Goal: Transaction & Acquisition: Purchase product/service

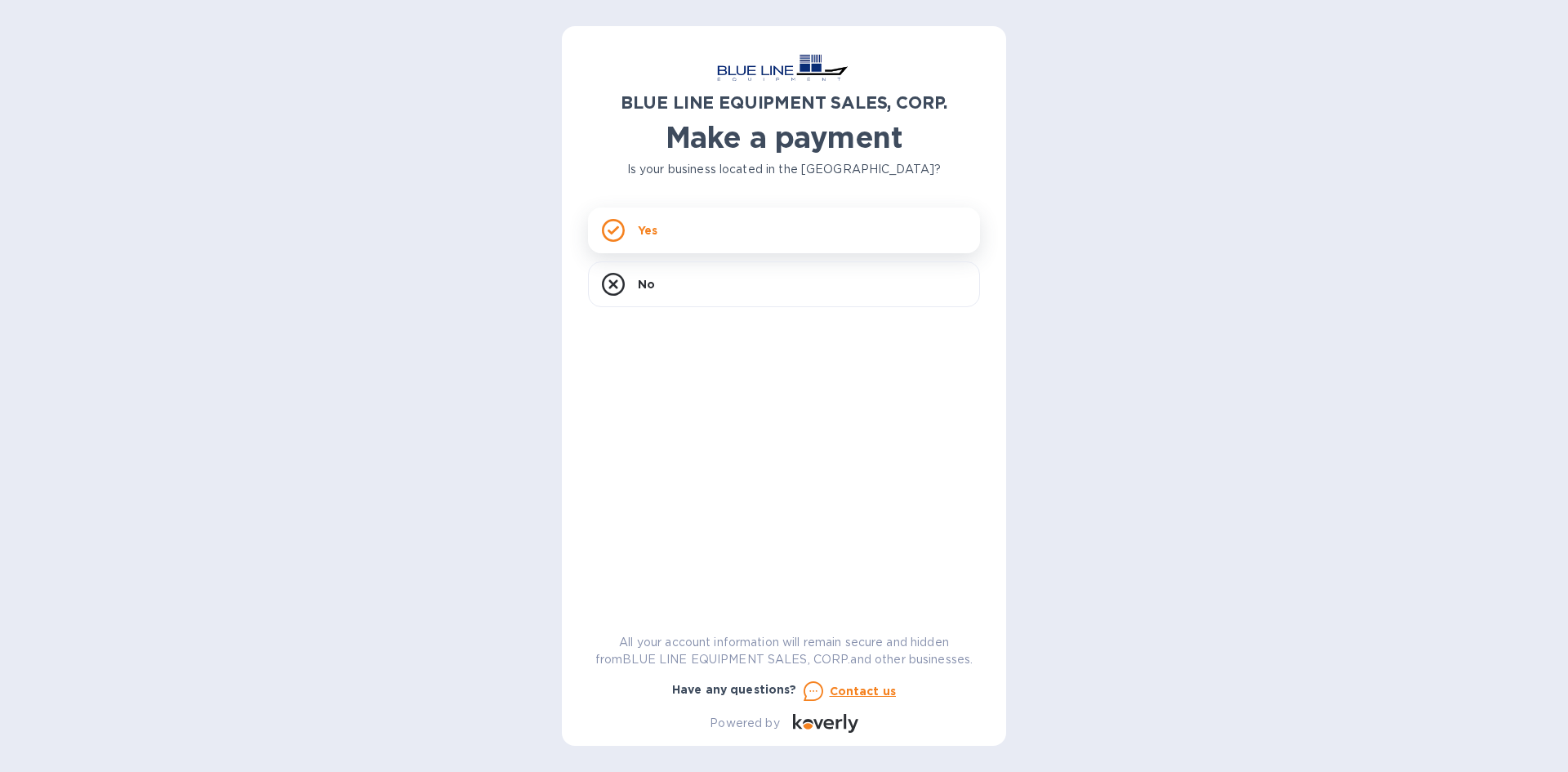
click at [733, 233] on div "Yes" at bounding box center [784, 230] width 392 height 46
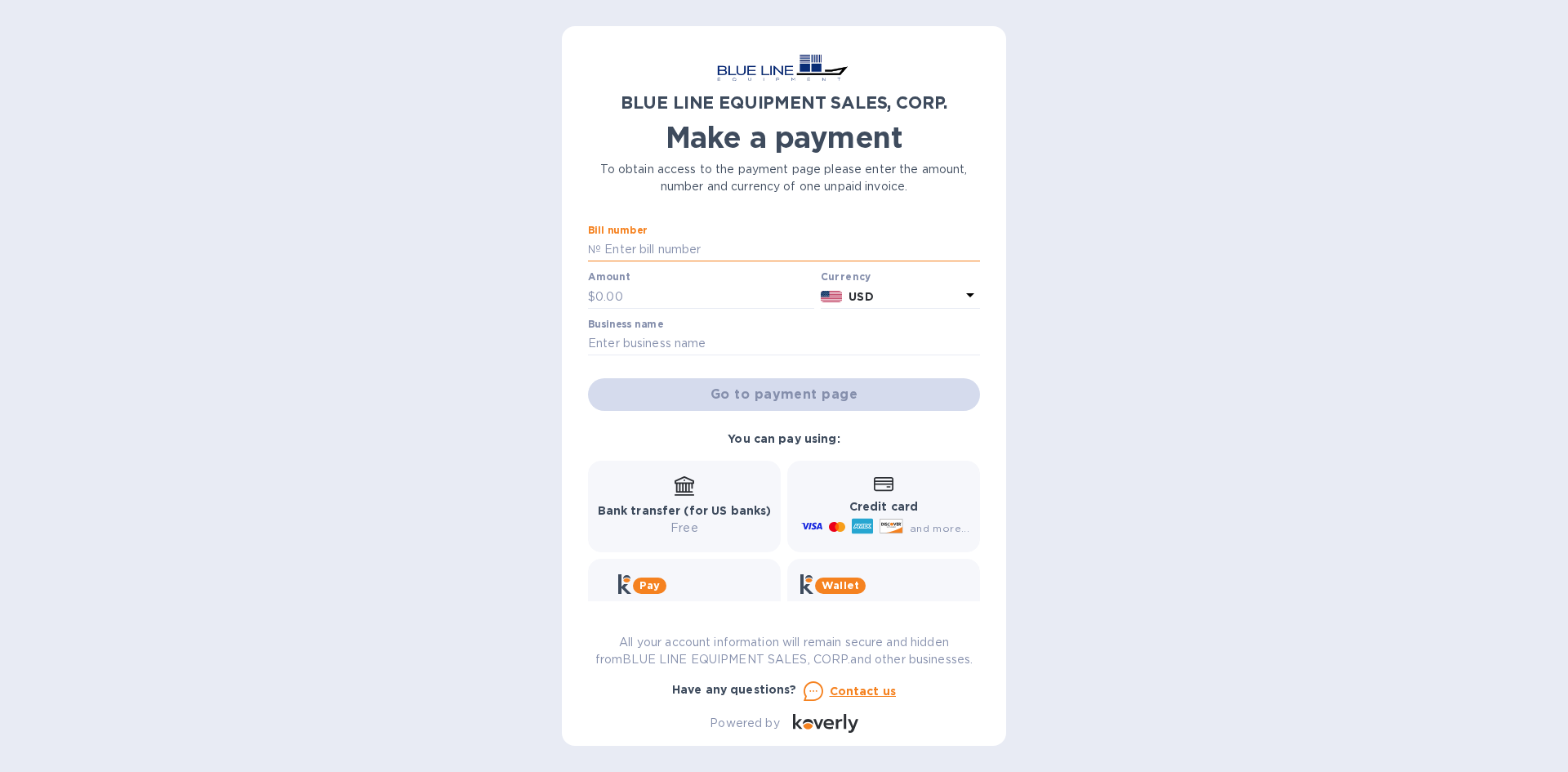
click at [702, 247] on input "text" at bounding box center [791, 250] width 379 height 24
click at [642, 247] on input "text" at bounding box center [791, 250] width 379 height 24
paste input "I43250833024"
type input "I43250833024"
click at [642, 295] on input "text" at bounding box center [704, 296] width 219 height 24
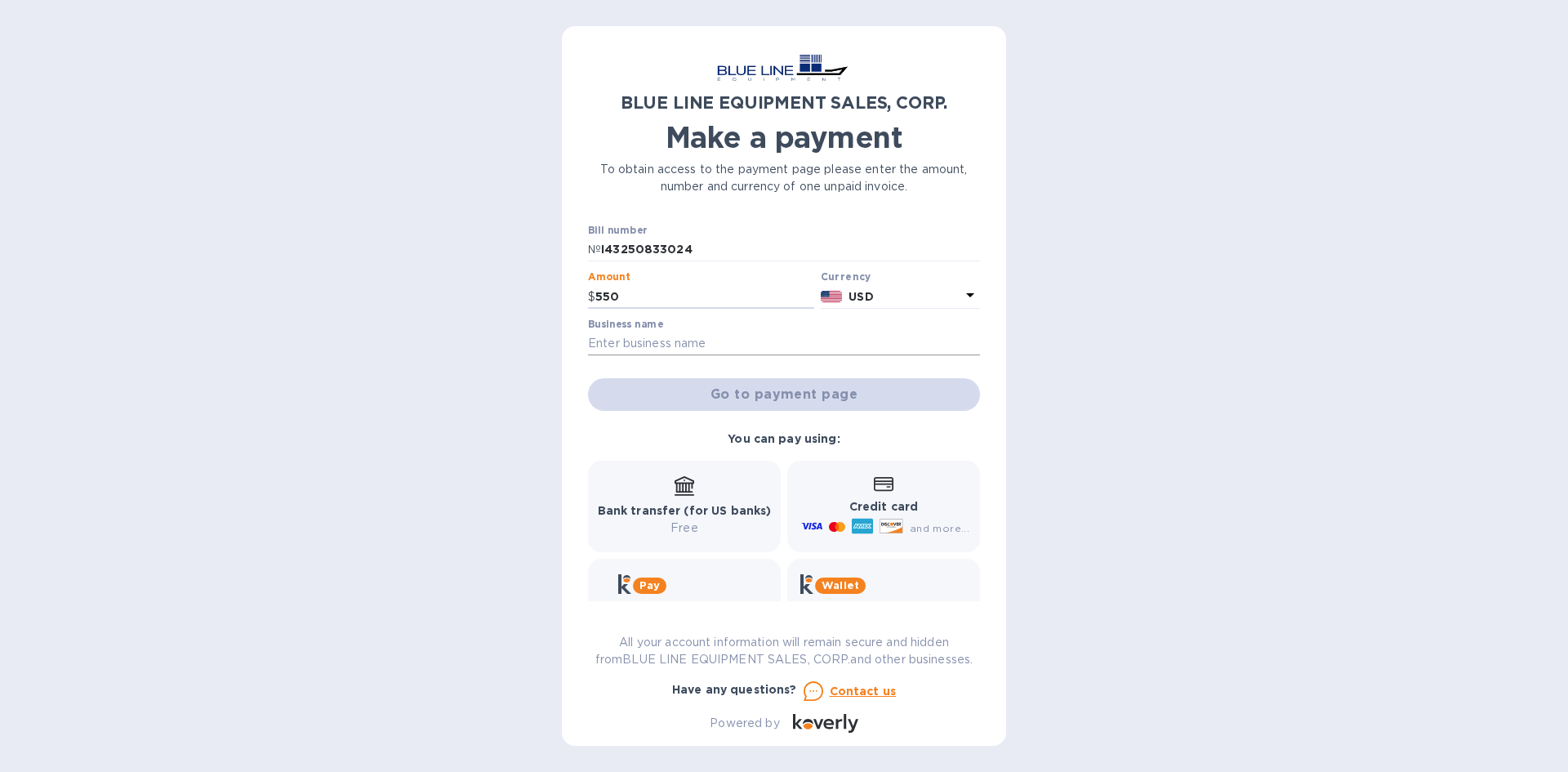
type input "550"
click at [656, 337] on input "text" at bounding box center [784, 344] width 392 height 24
type input "Bills Nursery"
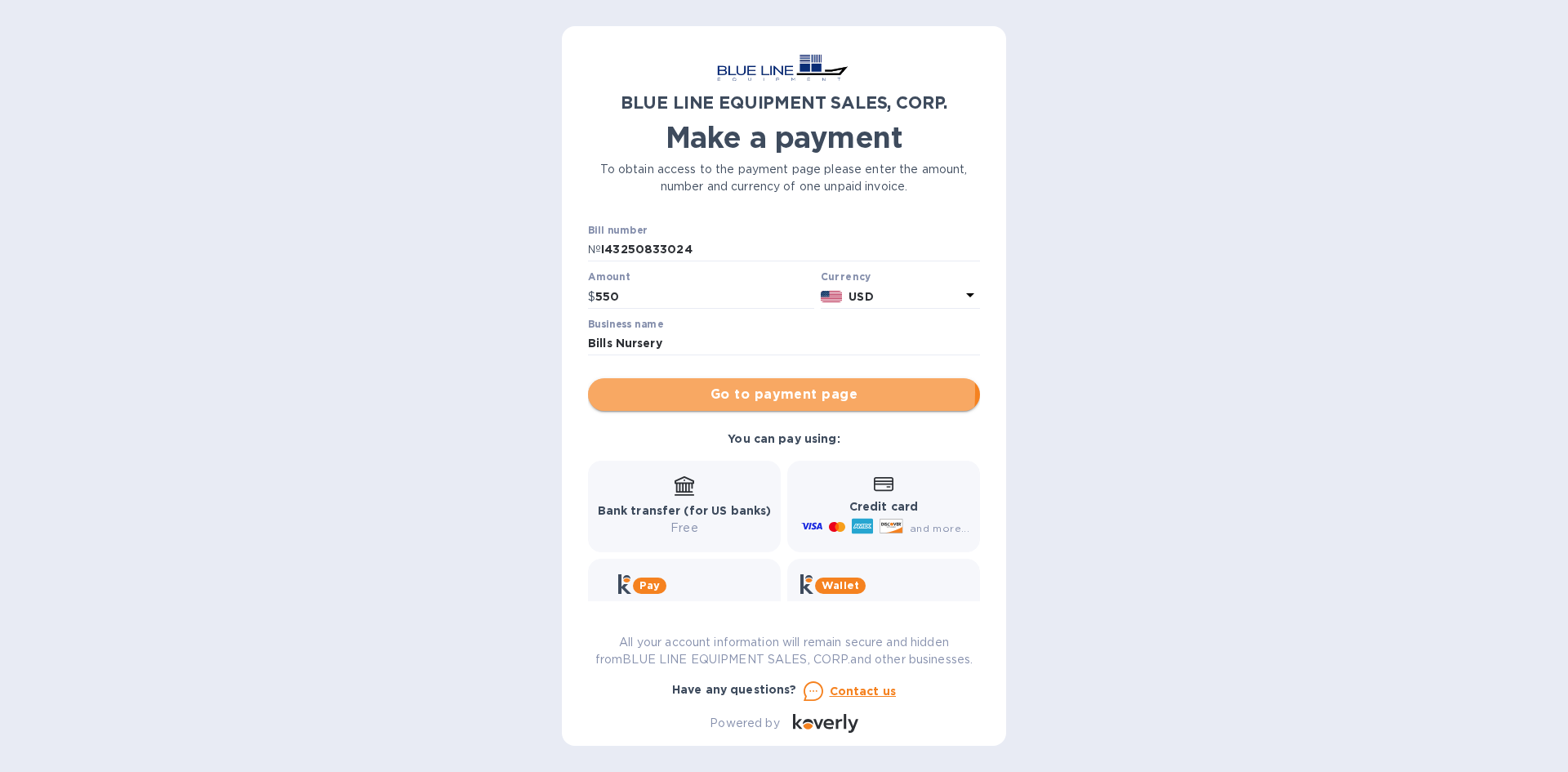
click at [739, 391] on span "Go to payment page" at bounding box center [784, 394] width 366 height 20
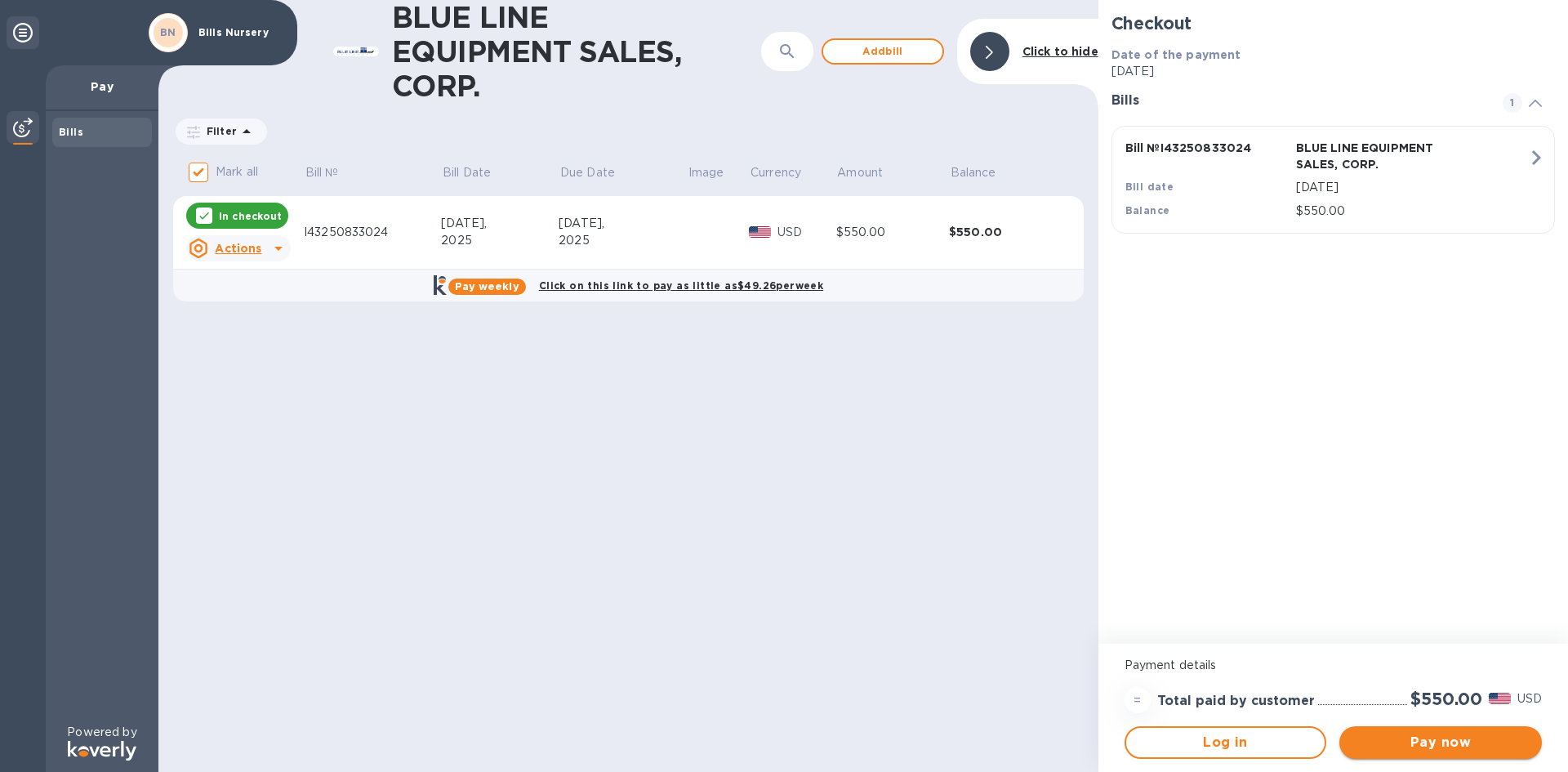
click at [1441, 736] on span "Pay now" at bounding box center [1440, 742] width 176 height 20
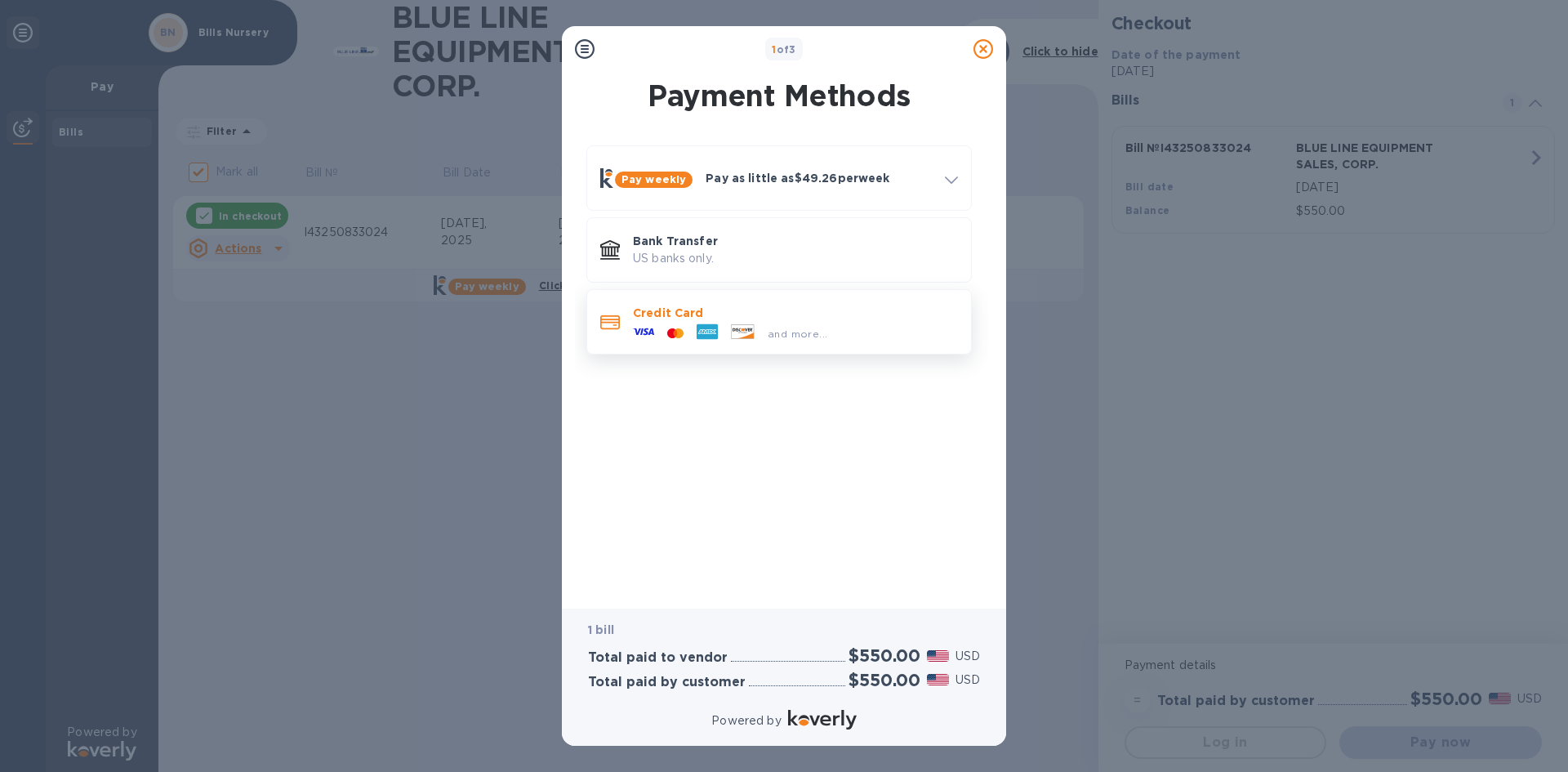
click at [761, 311] on p "Credit Card" at bounding box center [795, 312] width 325 height 16
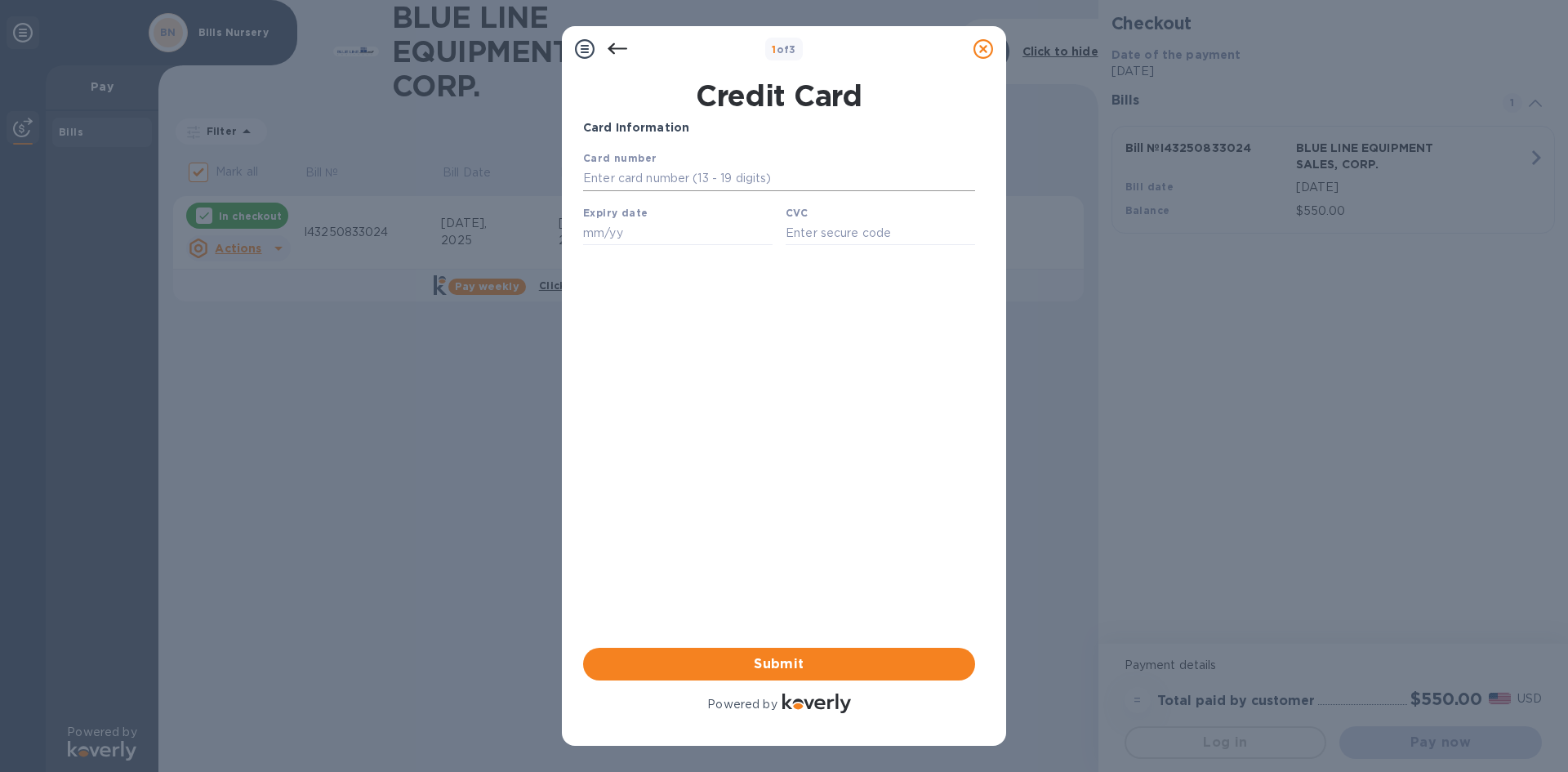
click at [674, 172] on input "text" at bounding box center [779, 179] width 392 height 24
type input "[CREDIT_CARD_NUMBER]"
click at [602, 242] on input "text" at bounding box center [678, 233] width 189 height 24
type input "03/28"
click at [831, 232] on input "text" at bounding box center [881, 233] width 189 height 24
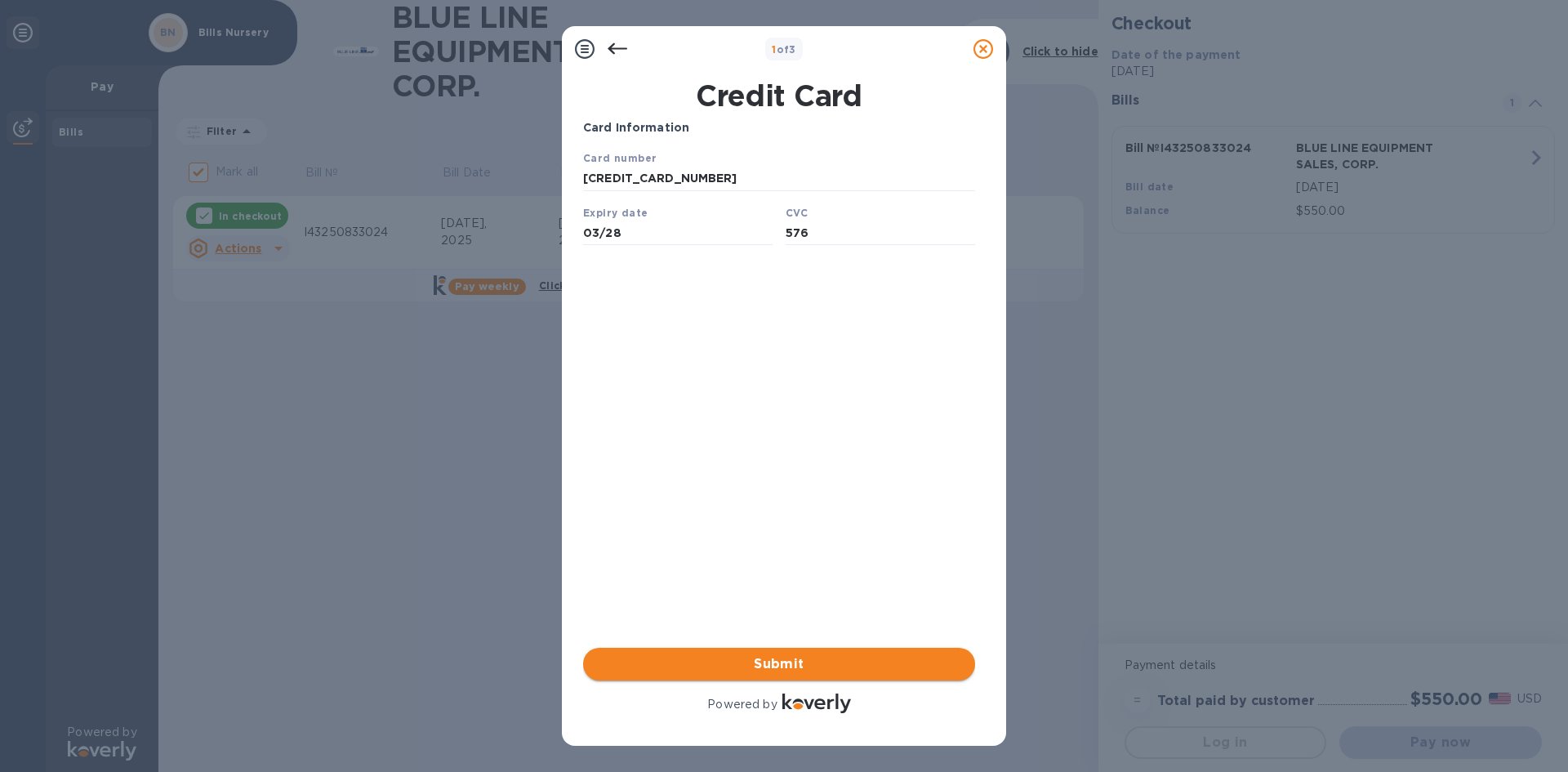
type input "576"
click at [814, 659] on span "Submit" at bounding box center [779, 664] width 366 height 20
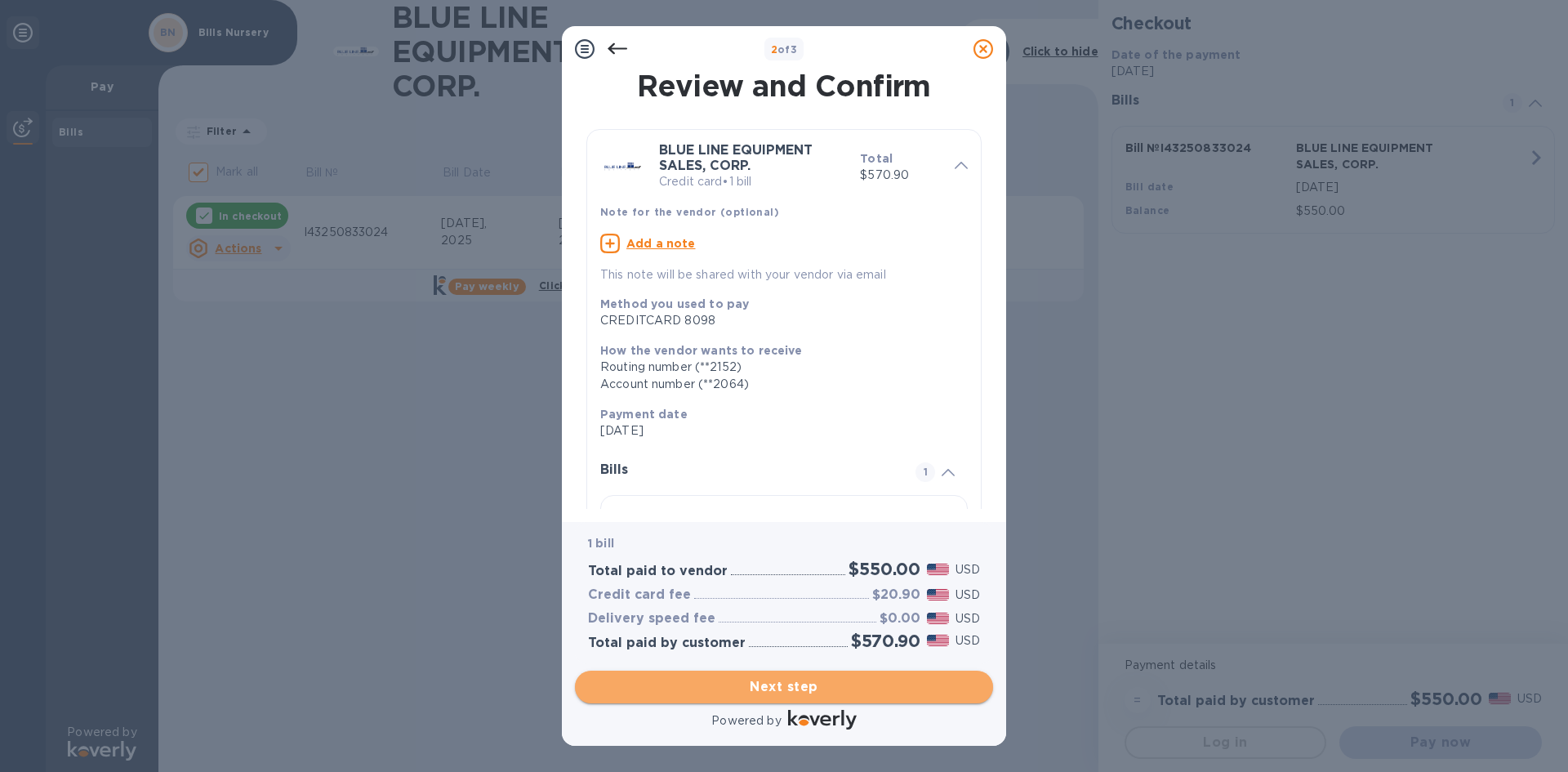
click at [814, 681] on span "Next step" at bounding box center [784, 687] width 392 height 20
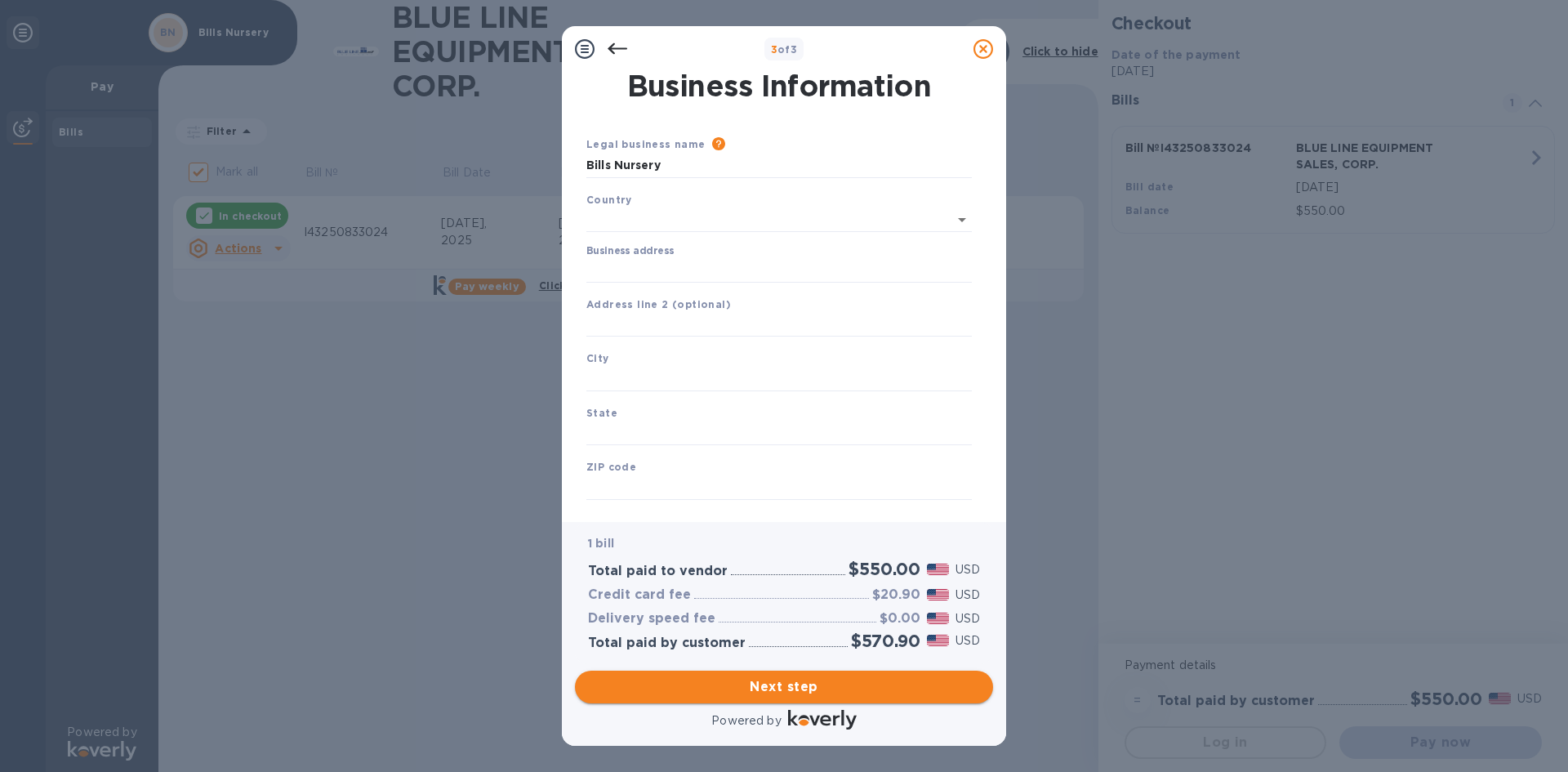
type input "[GEOGRAPHIC_DATA]"
click at [709, 326] on input "text" at bounding box center [778, 322] width 385 height 24
type input "30003"
click at [661, 369] on input "text" at bounding box center [778, 376] width 385 height 24
type input "Homestead"
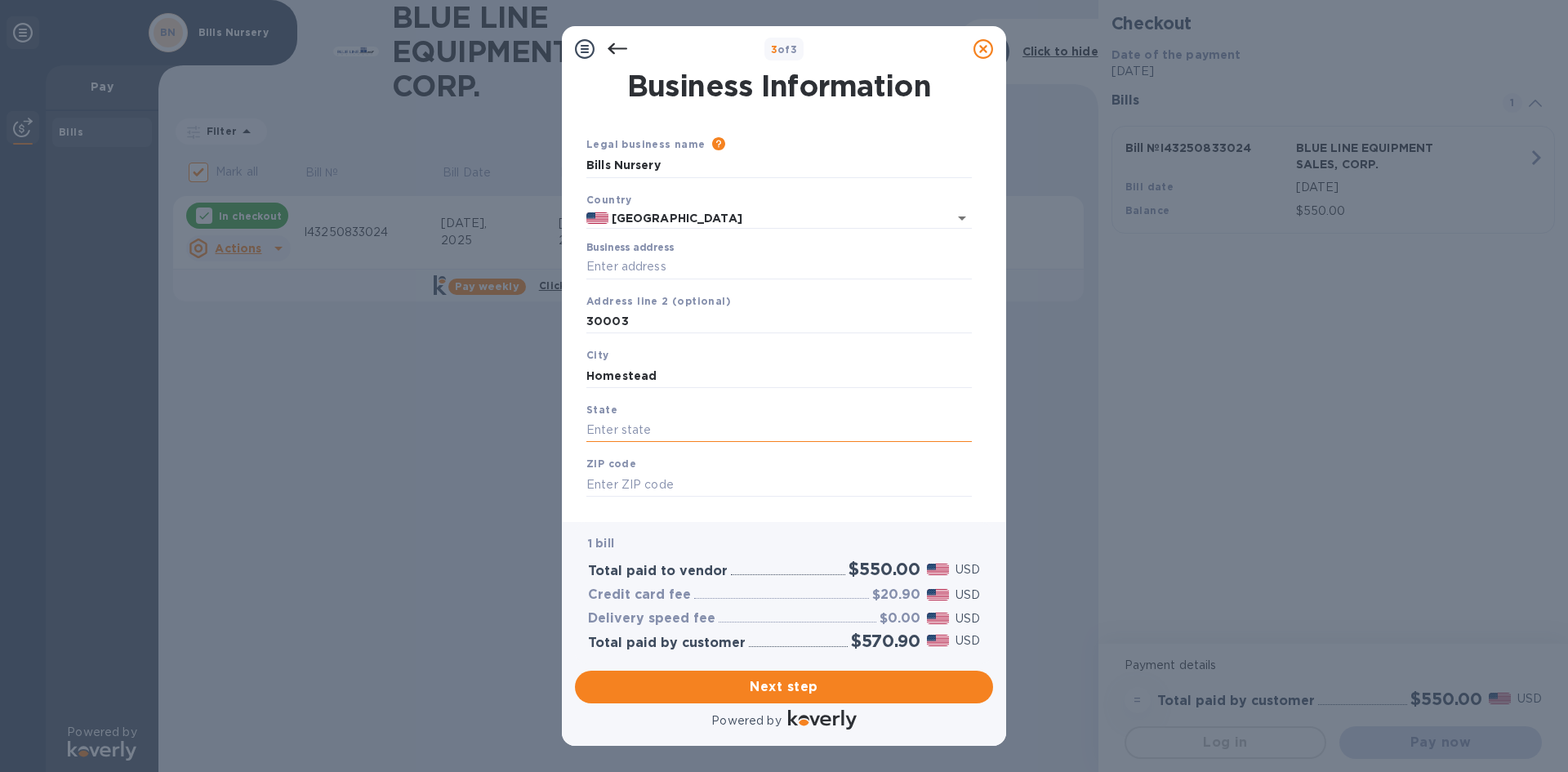
click at [686, 428] on input "text" at bounding box center [778, 431] width 385 height 24
type input "FL"
click at [682, 478] on input "text" at bounding box center [778, 484] width 385 height 24
type input "33033"
click at [757, 687] on span "Next step" at bounding box center [784, 687] width 392 height 20
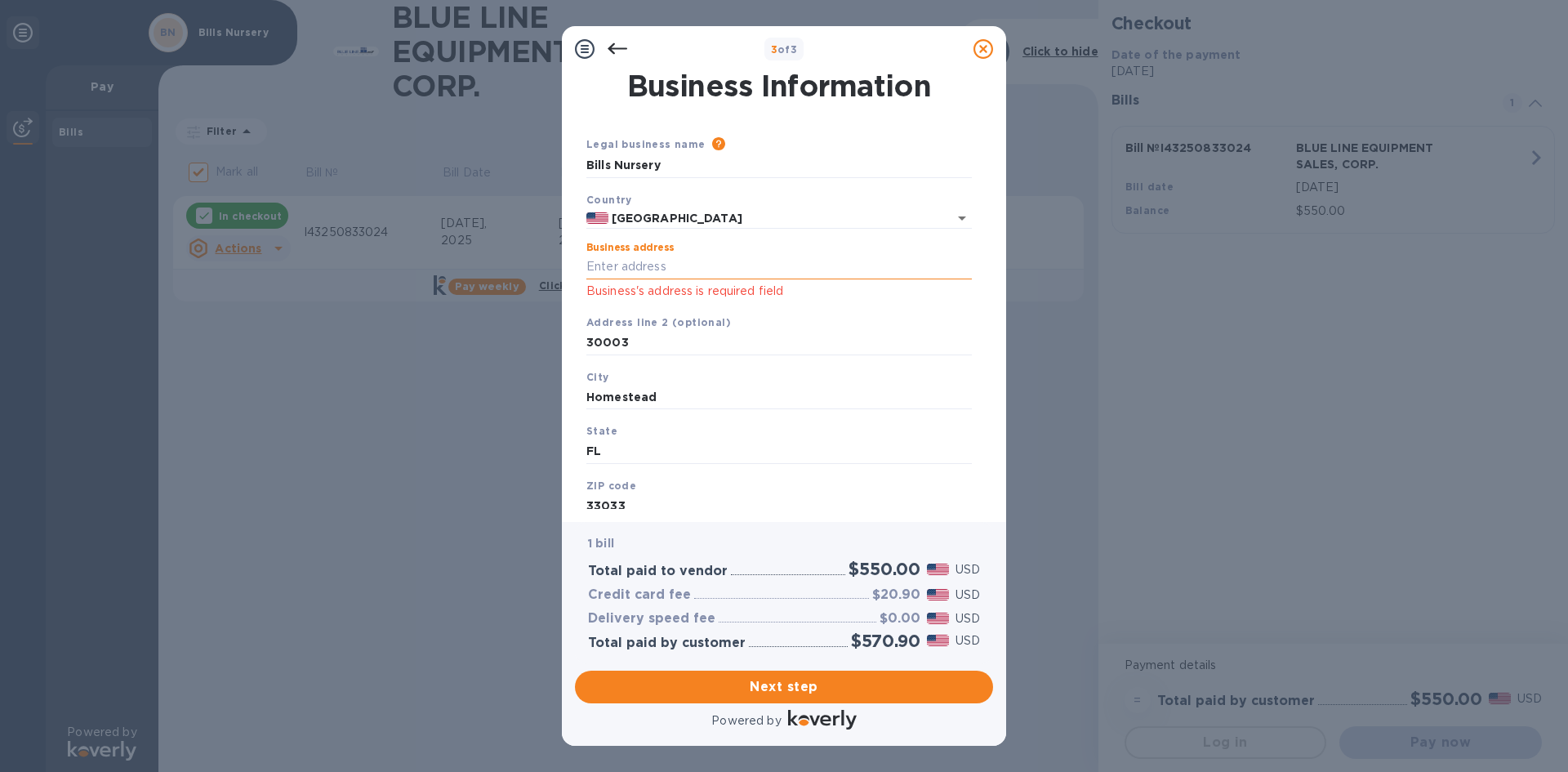
click at [701, 264] on input "Business address" at bounding box center [778, 267] width 385 height 24
type input "[STREET_ADDRESS]"
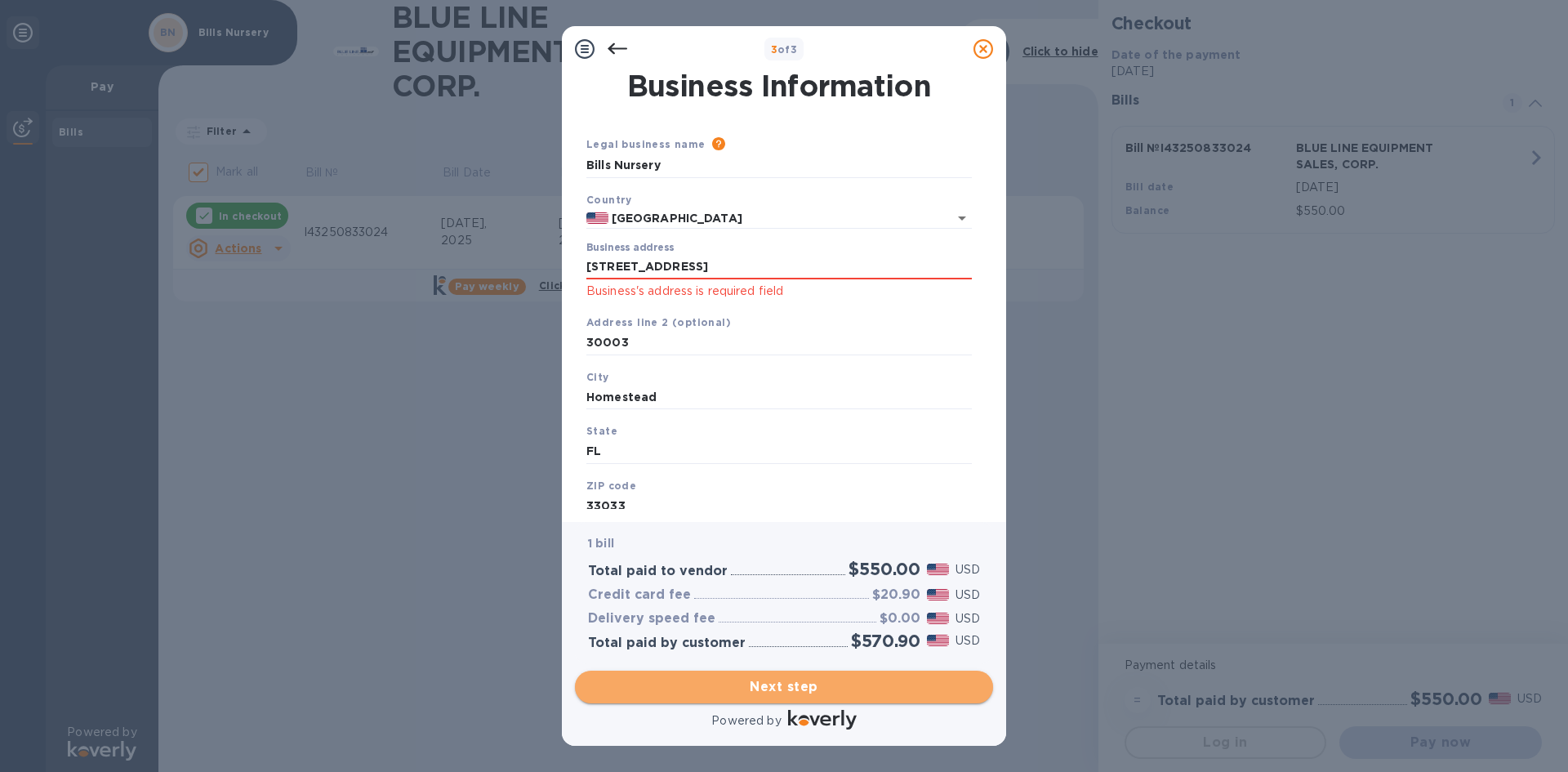
click at [800, 677] on span "Next step" at bounding box center [784, 687] width 392 height 20
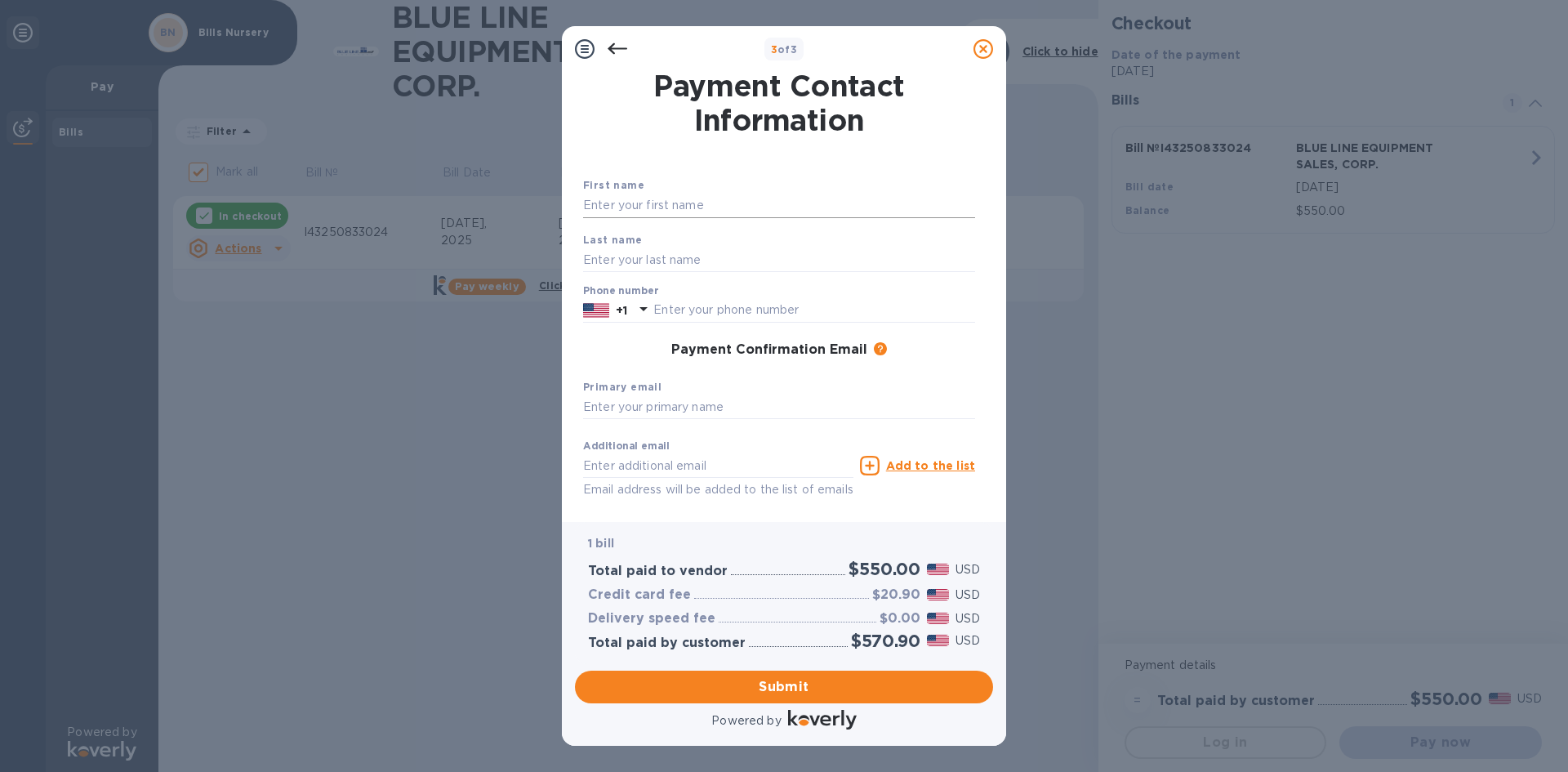
click at [733, 199] on input "text" at bounding box center [779, 205] width 392 height 24
type input "[PERSON_NAME]"
type input "Melo"
type input "3058335955"
type input "[EMAIL_ADDRESS][DOMAIN_NAME]"
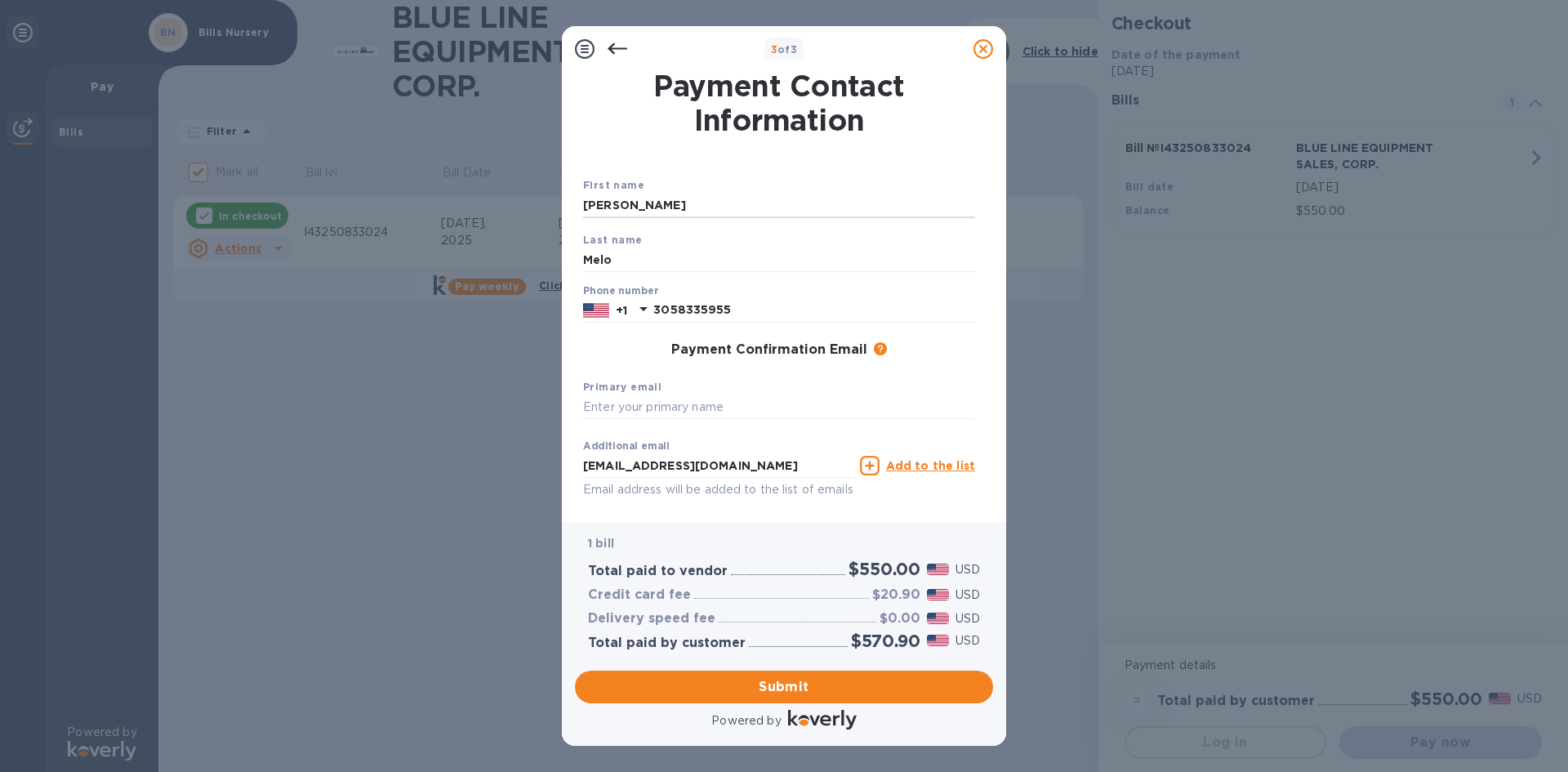
scroll to position [66, 0]
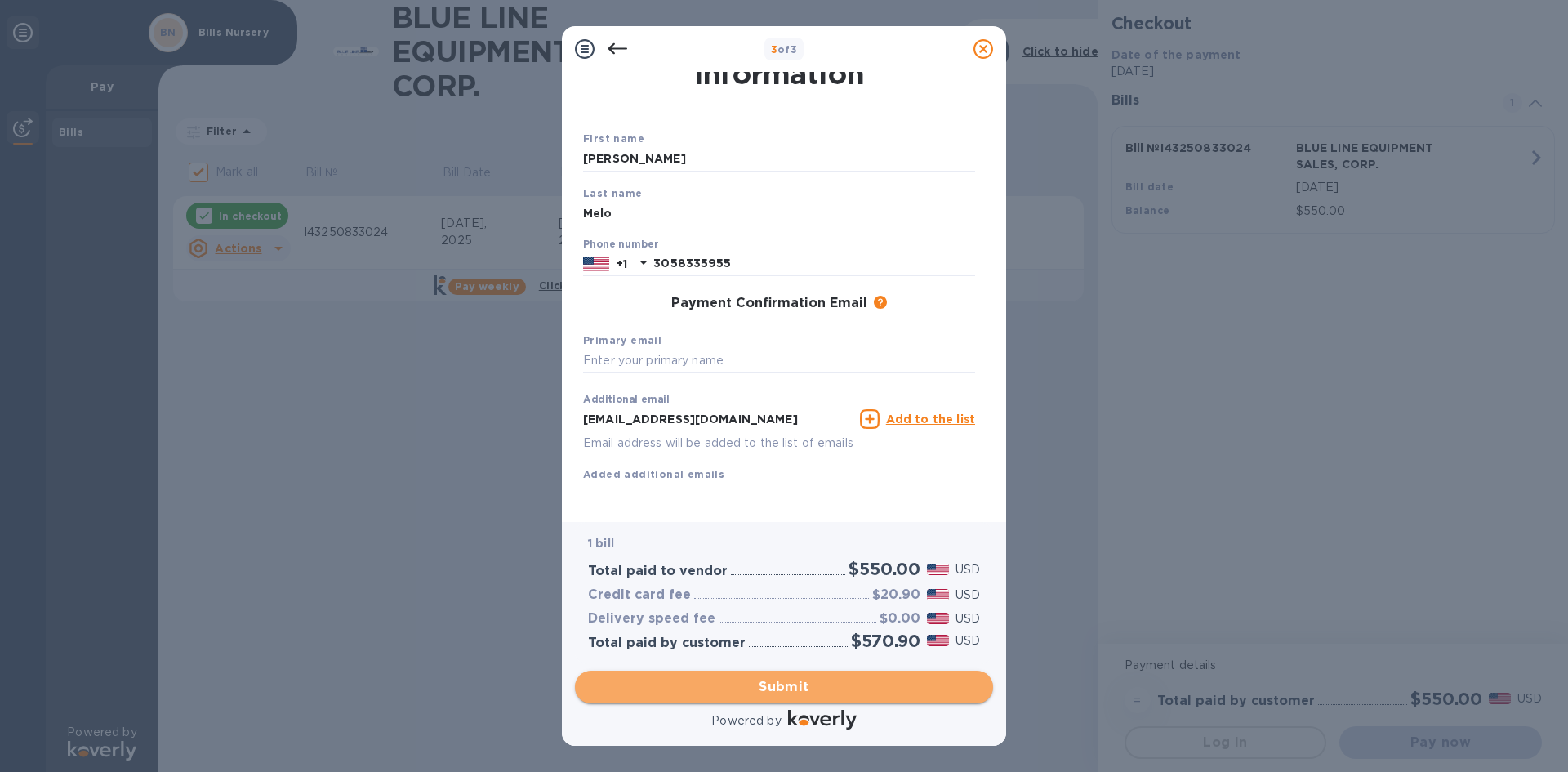
click at [816, 688] on span "Submit" at bounding box center [784, 687] width 392 height 20
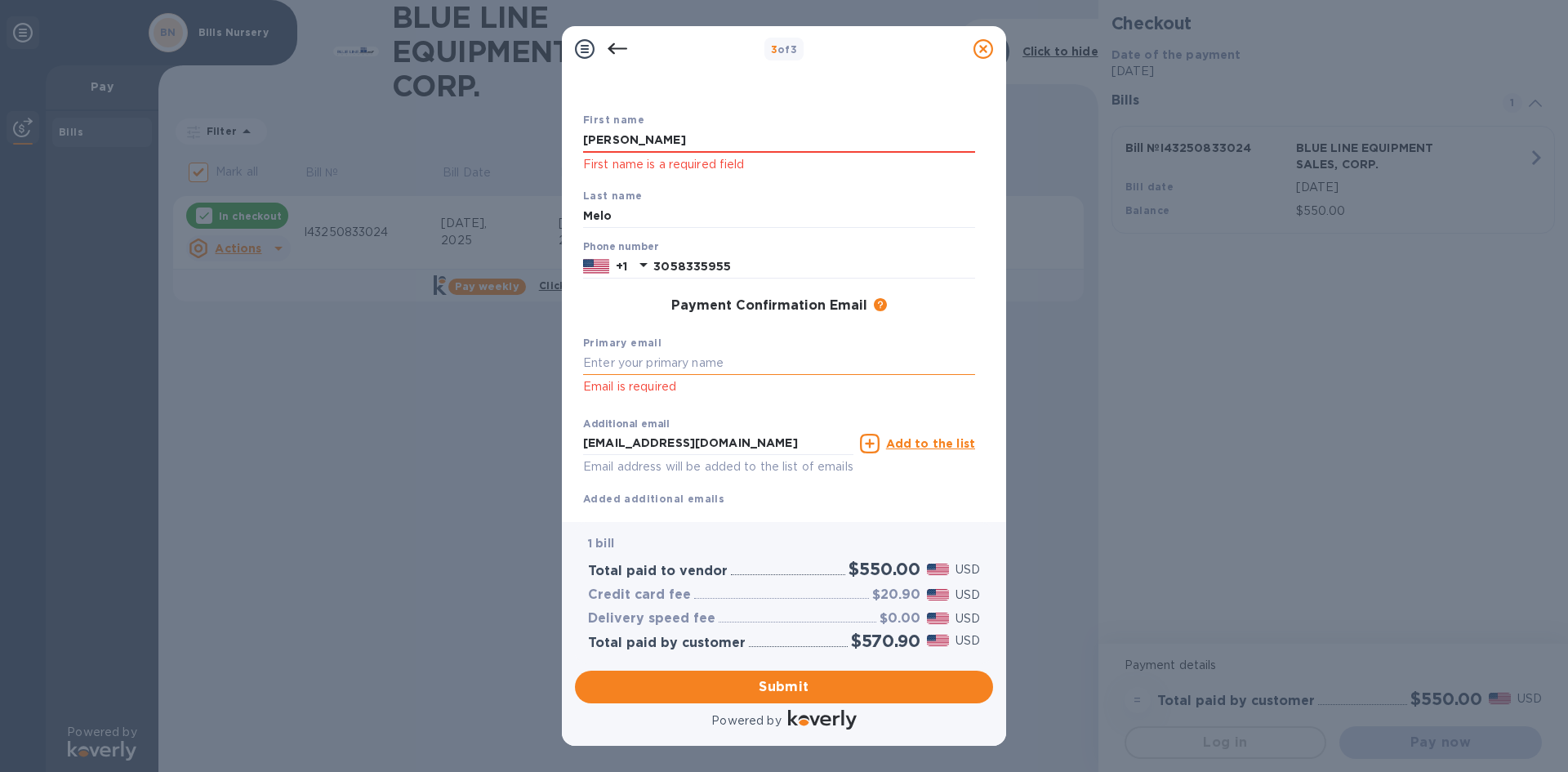
click at [724, 364] on input "text" at bounding box center [779, 364] width 392 height 24
type input "[EMAIL_ADDRESS][DOMAIN_NAME]"
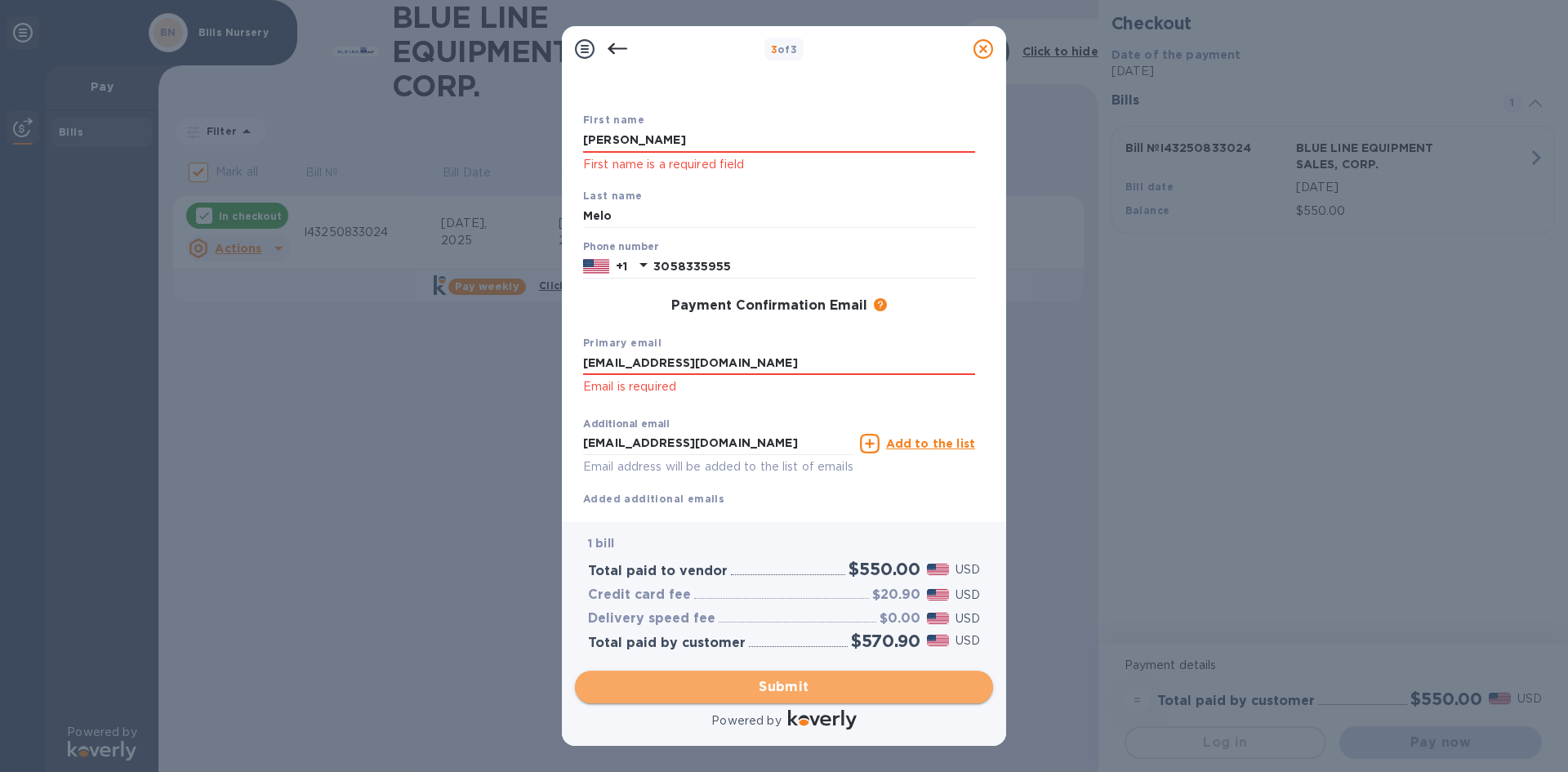
click at [771, 687] on span "Submit" at bounding box center [784, 687] width 392 height 20
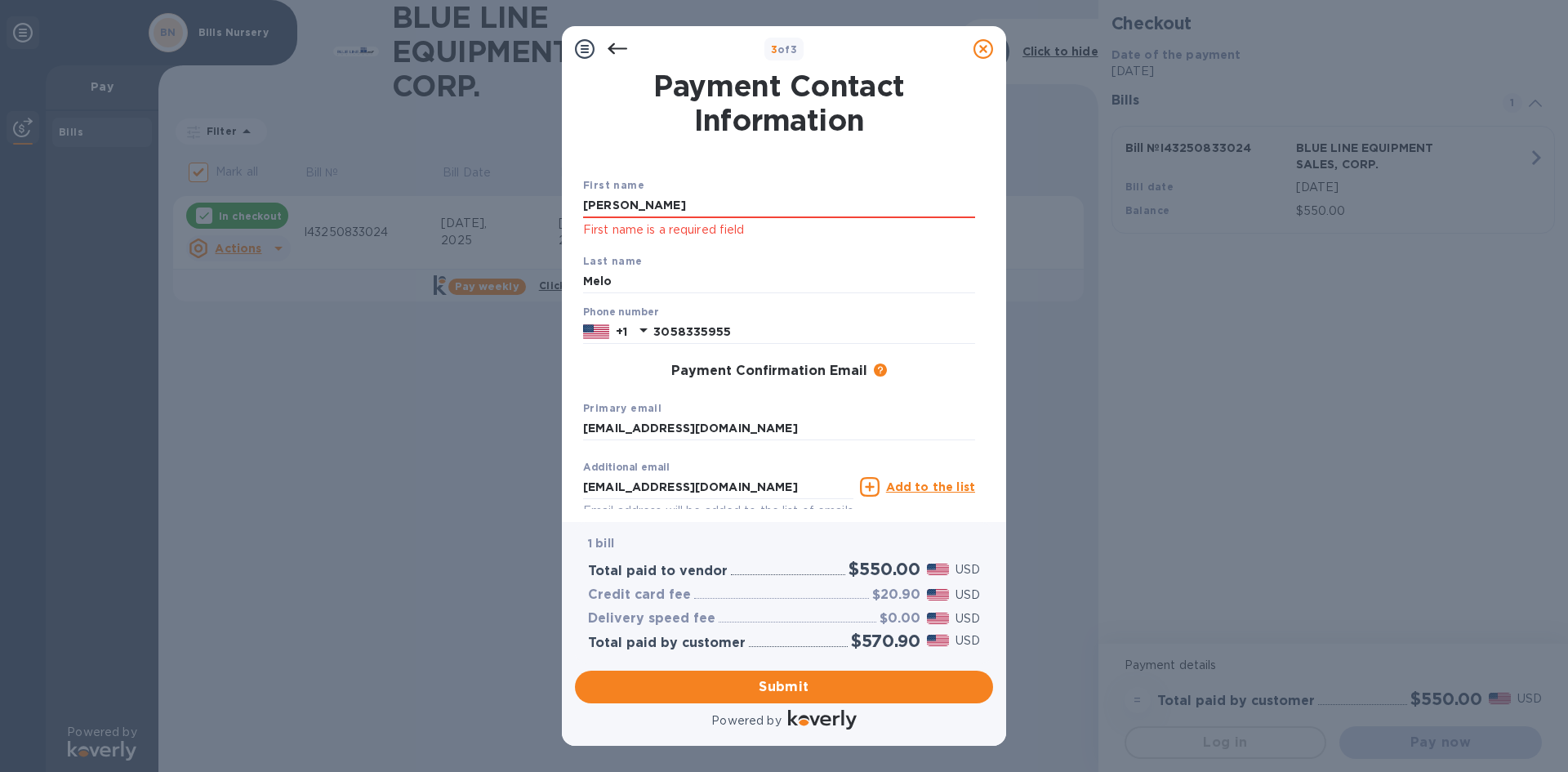
scroll to position [86, 0]
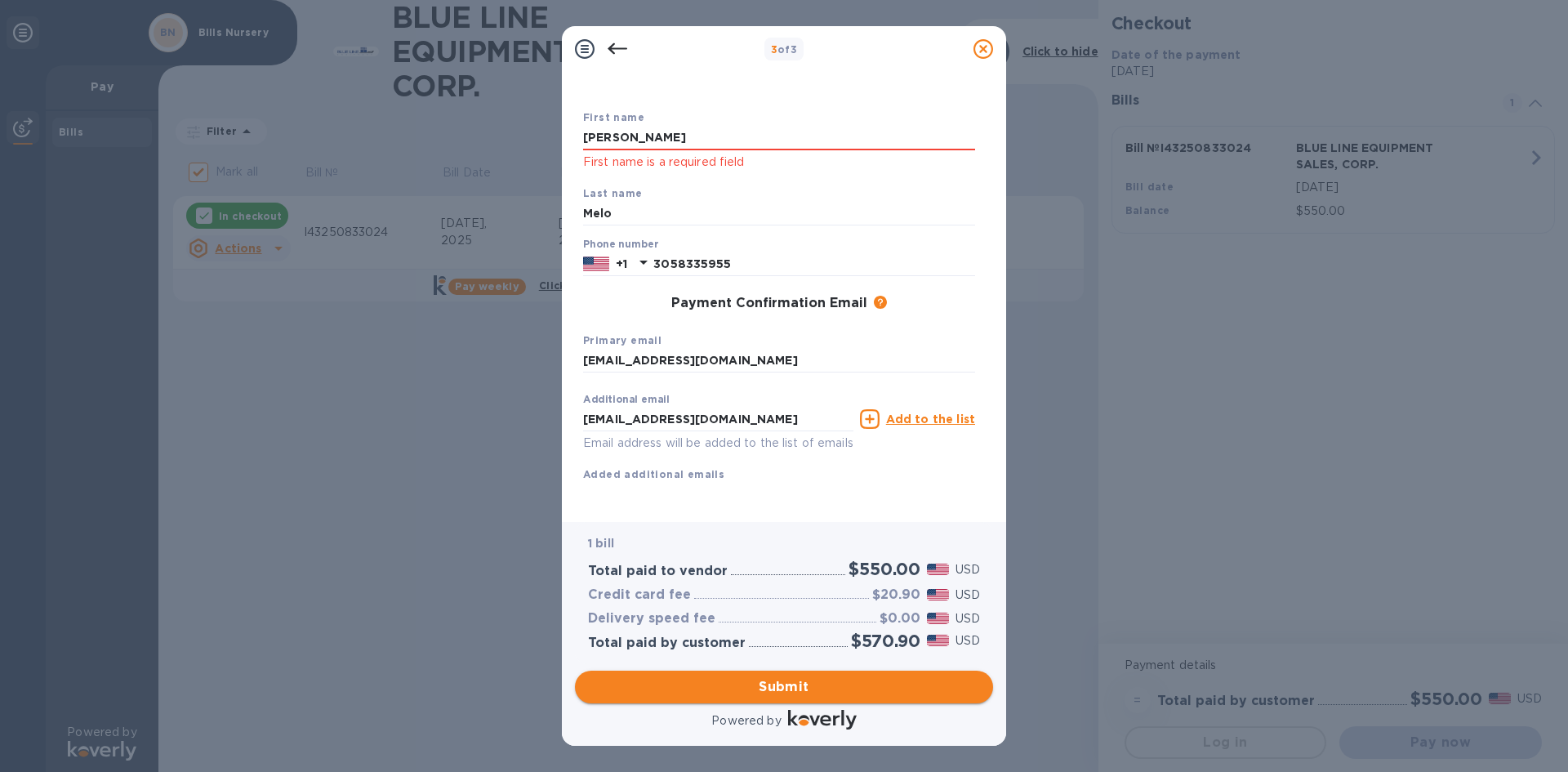
click at [828, 687] on span "Submit" at bounding box center [784, 687] width 392 height 20
click at [644, 126] on input "[PERSON_NAME]" at bounding box center [779, 138] width 392 height 24
type input "E"
type input "[PERSON_NAME]"
click at [769, 694] on span "Submit" at bounding box center [784, 687] width 392 height 20
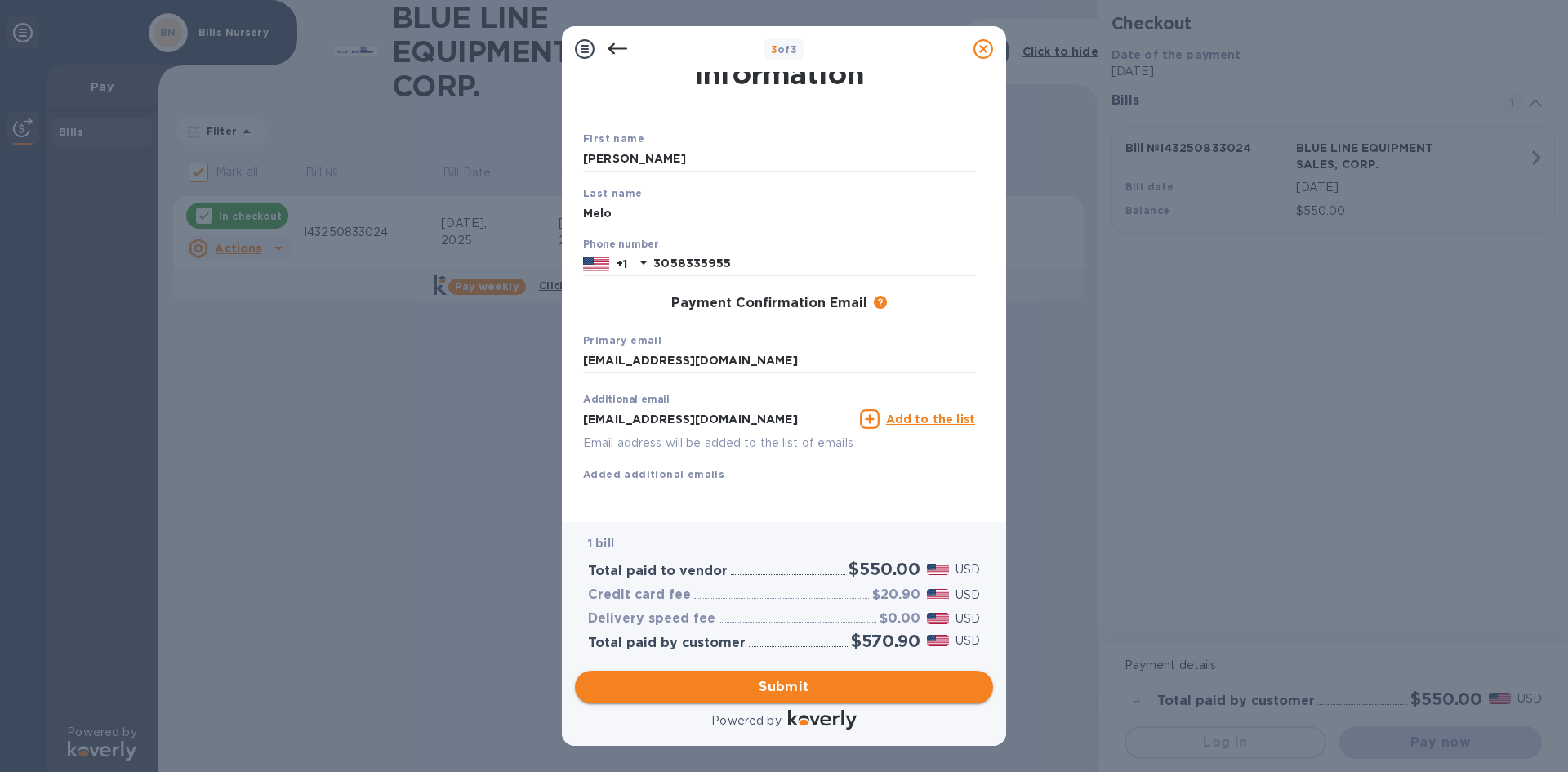
scroll to position [66, 0]
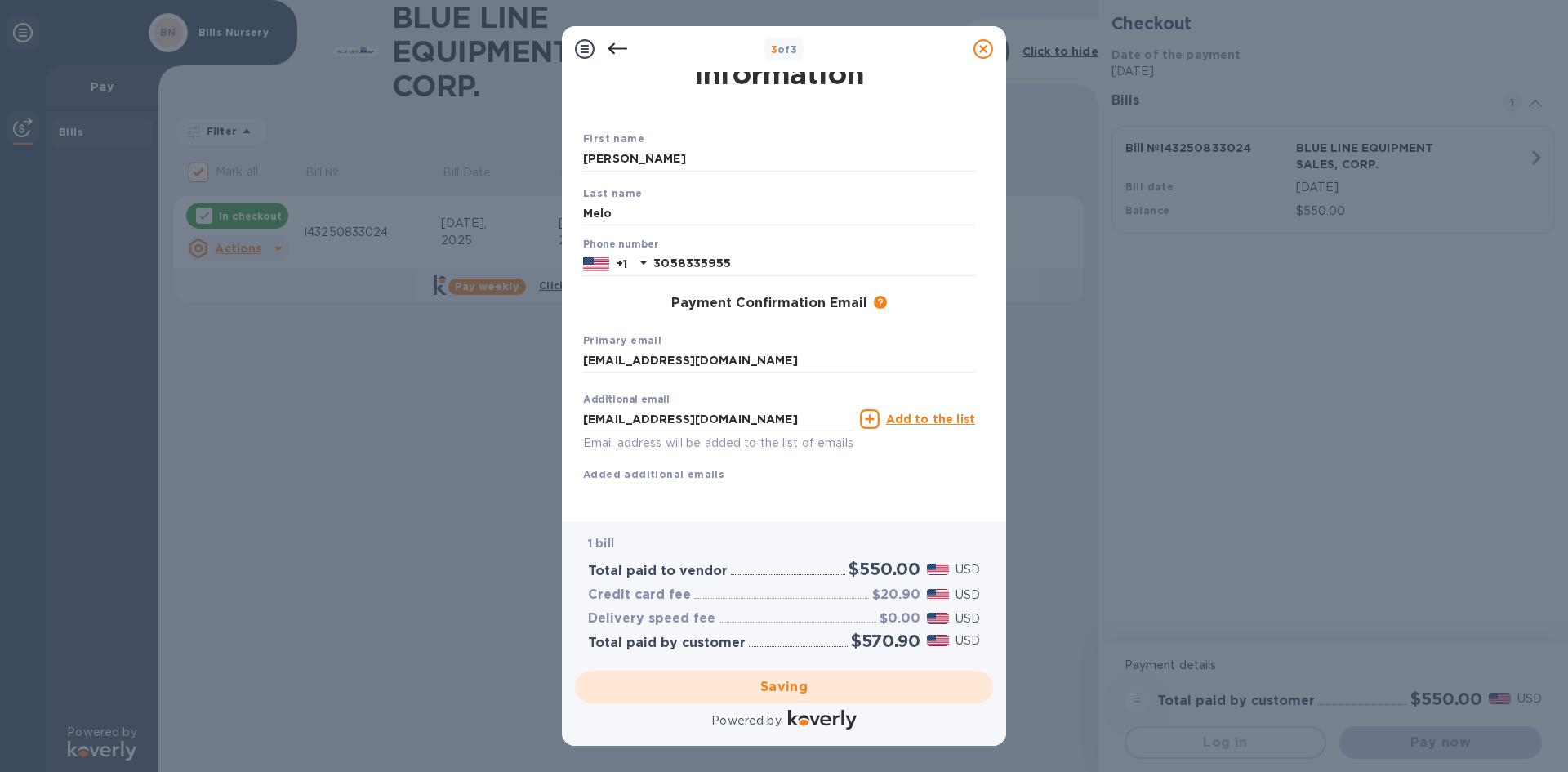
checkbox input "false"
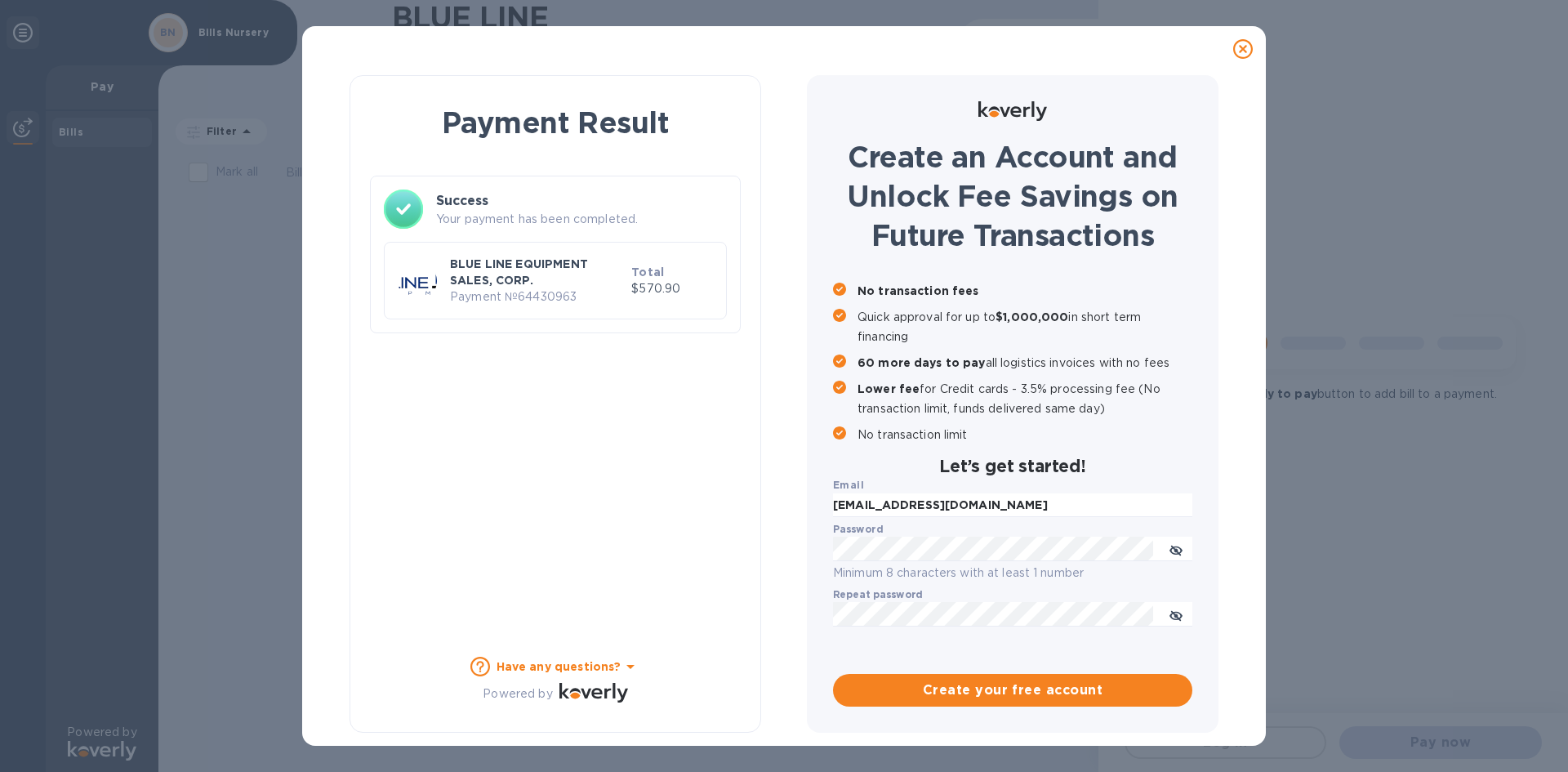
scroll to position [0, 0]
